Goal: Check status: Check status

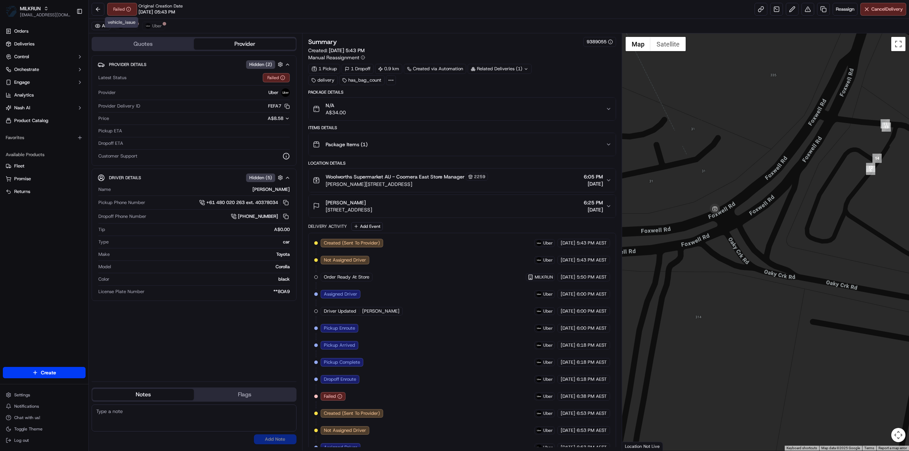
click at [130, 25] on div "vehicle_issue vehicle_issue" at bounding box center [121, 22] width 33 height 11
click at [124, 27] on button "Uber" at bounding box center [126, 26] width 23 height 9
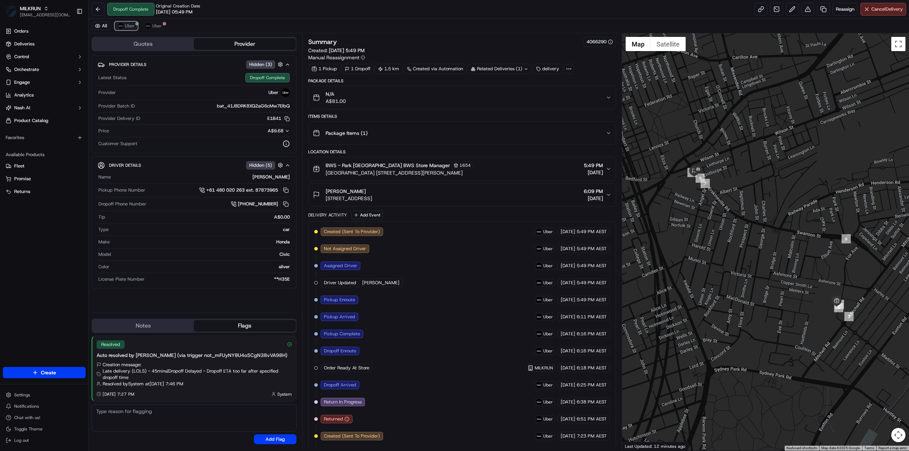
click at [126, 22] on button "Uber" at bounding box center [126, 26] width 23 height 9
